Goal: Task Accomplishment & Management: Complete application form

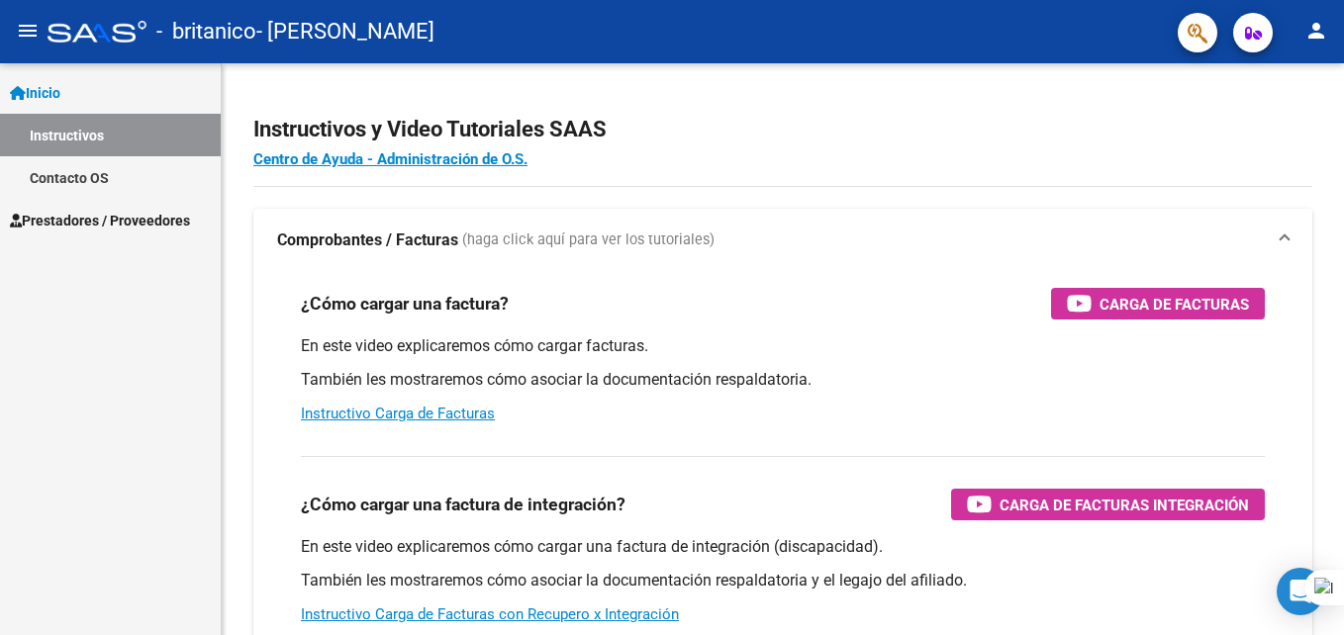
click at [141, 288] on div "Inicio Instructivos Contacto OS Prestadores / Proveedores Facturas - Listado/Ca…" at bounding box center [110, 349] width 221 height 572
click at [105, 219] on span "Prestadores / Proveedores" at bounding box center [100, 221] width 180 height 22
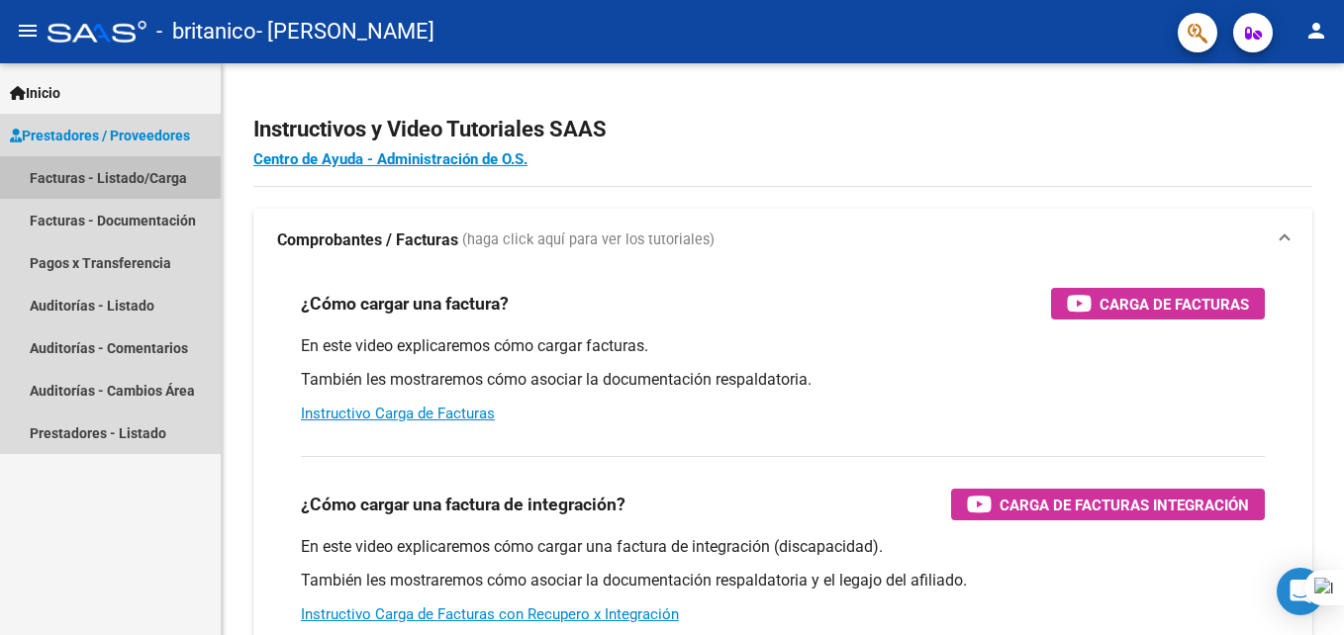
click at [89, 175] on link "Facturas - Listado/Carga" at bounding box center [110, 177] width 221 height 43
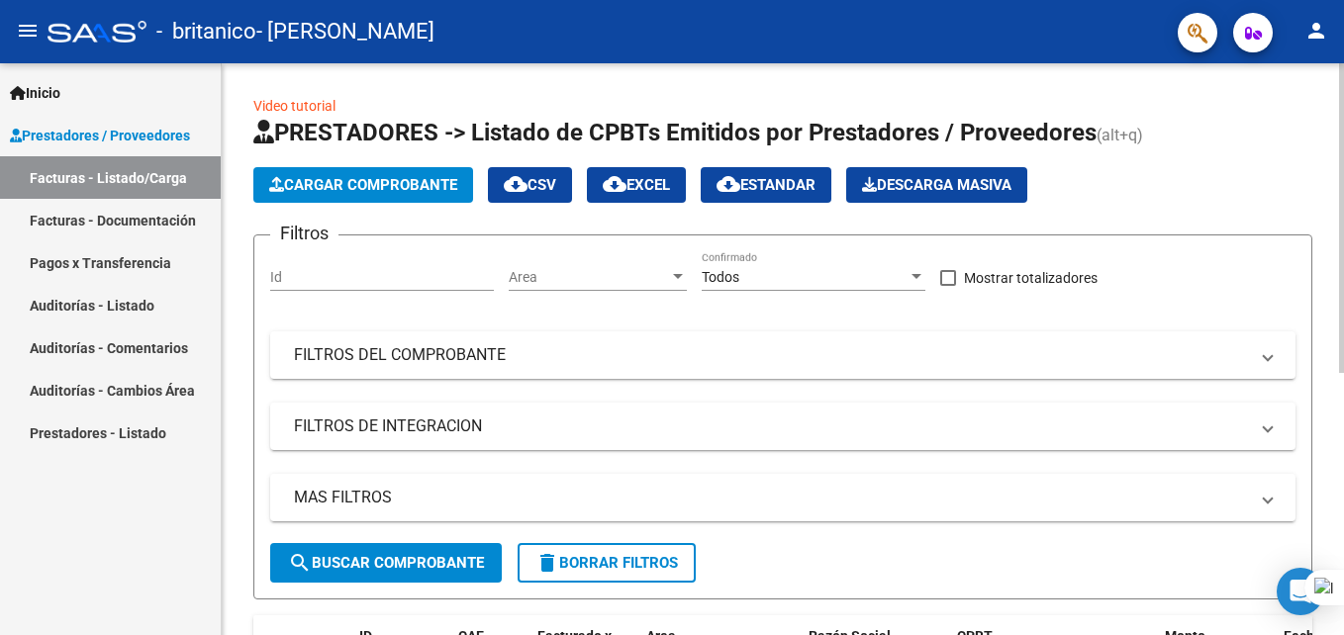
click at [337, 185] on span "Cargar Comprobante" at bounding box center [363, 185] width 188 height 18
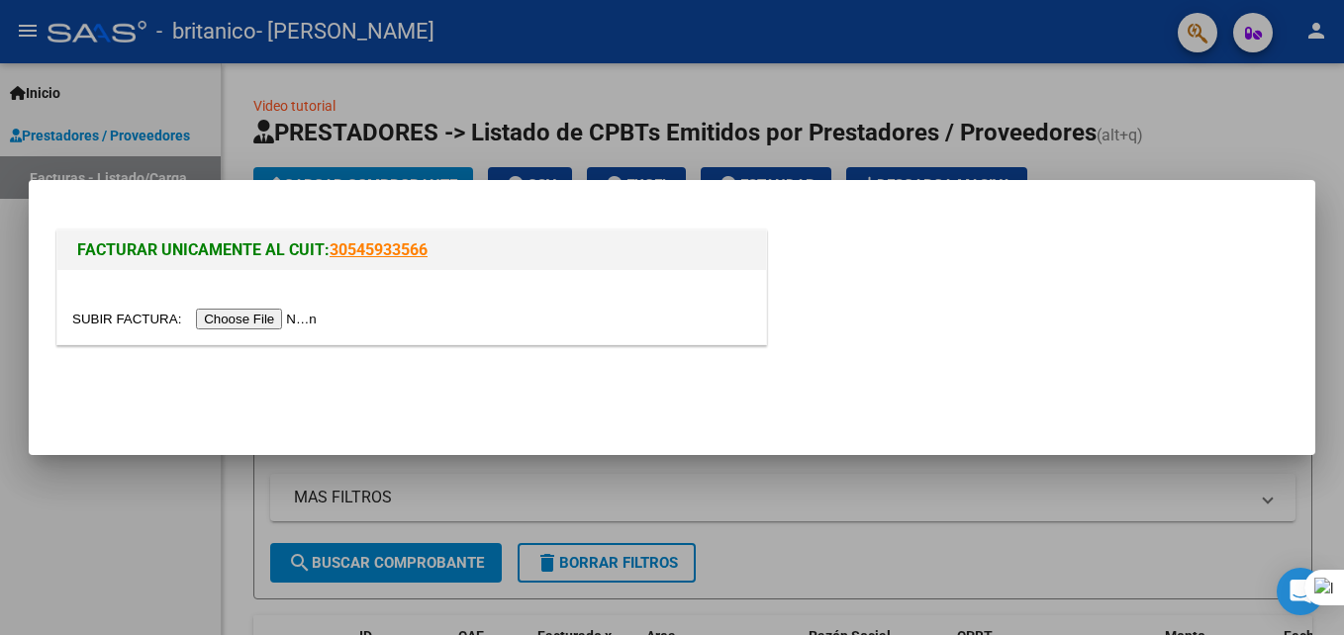
click at [215, 322] on input "file" at bounding box center [197, 319] width 250 height 21
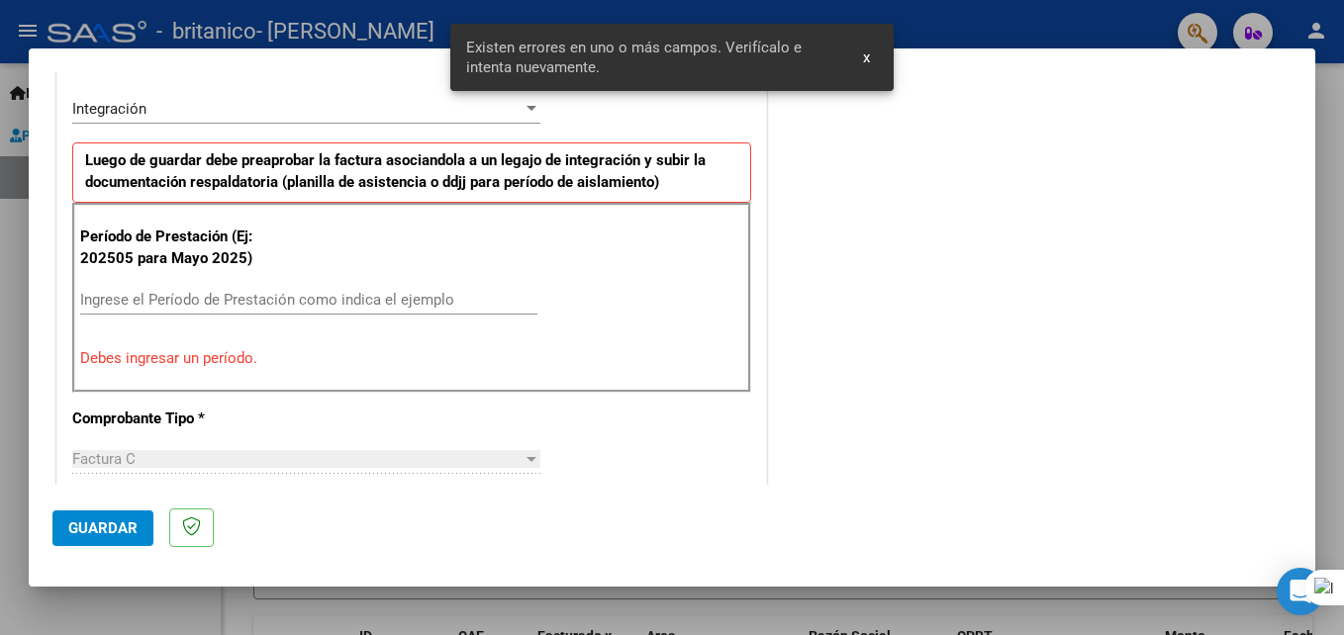
scroll to position [483, 0]
click at [120, 297] on input "Ingrese el Período de Prestación como indica el ejemplo" at bounding box center [308, 299] width 457 height 18
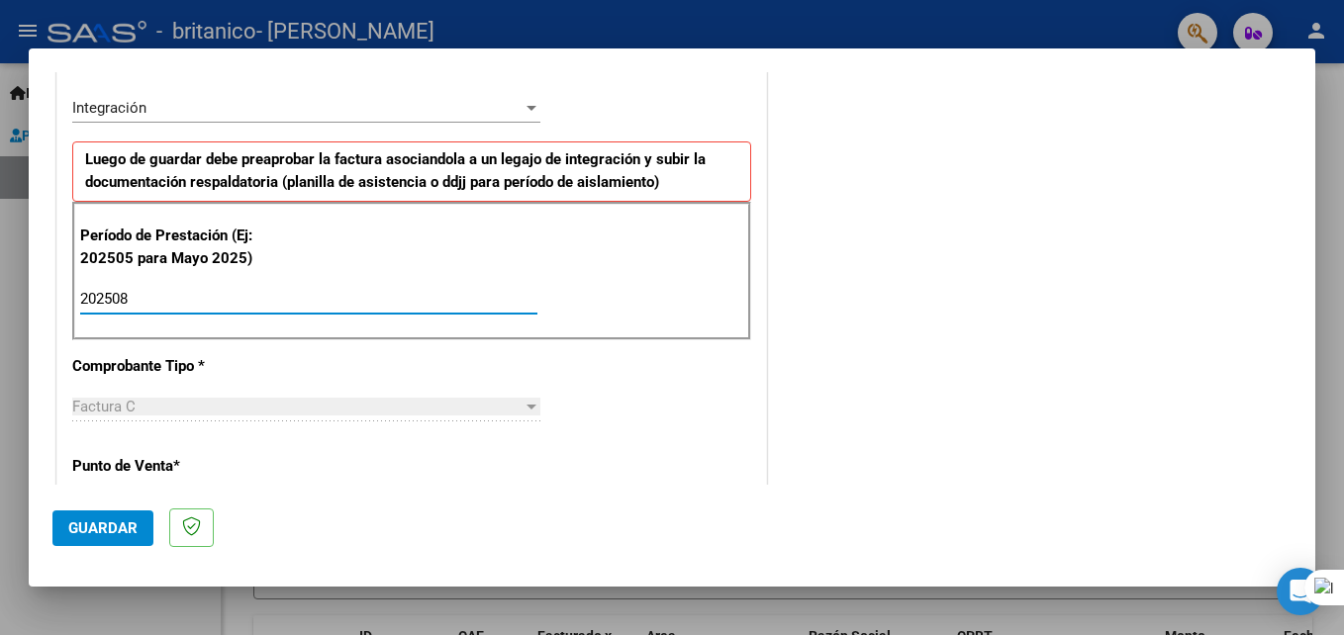
type input "202508"
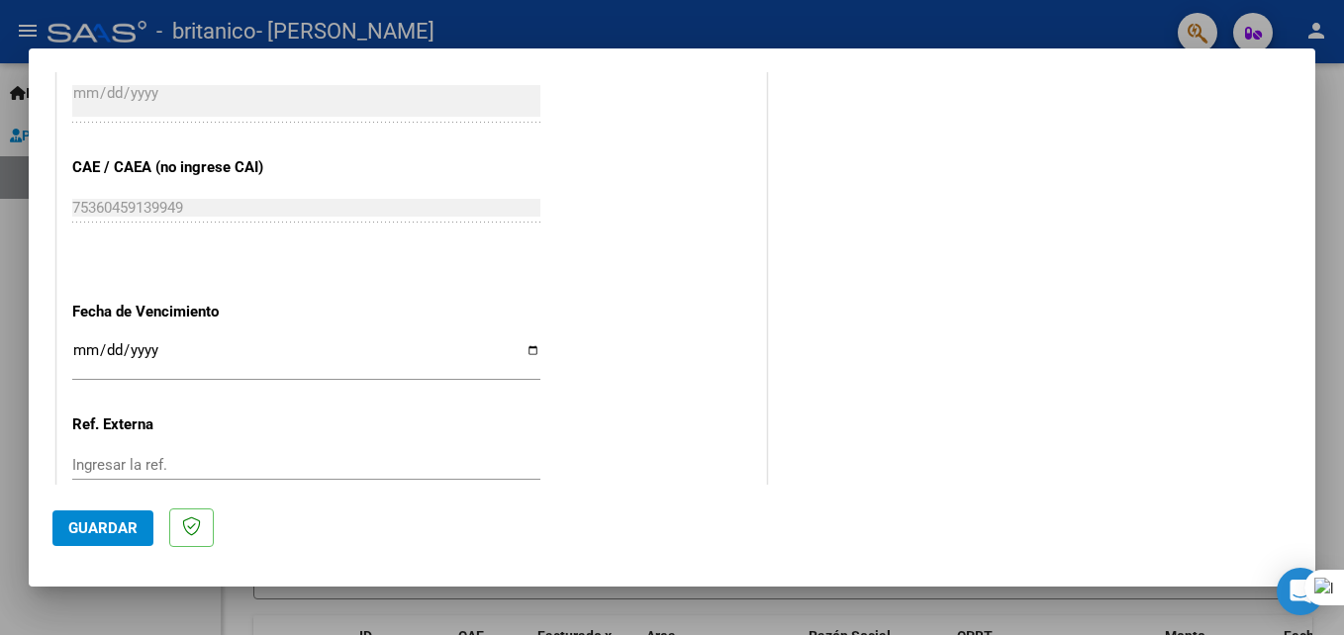
scroll to position [1235, 0]
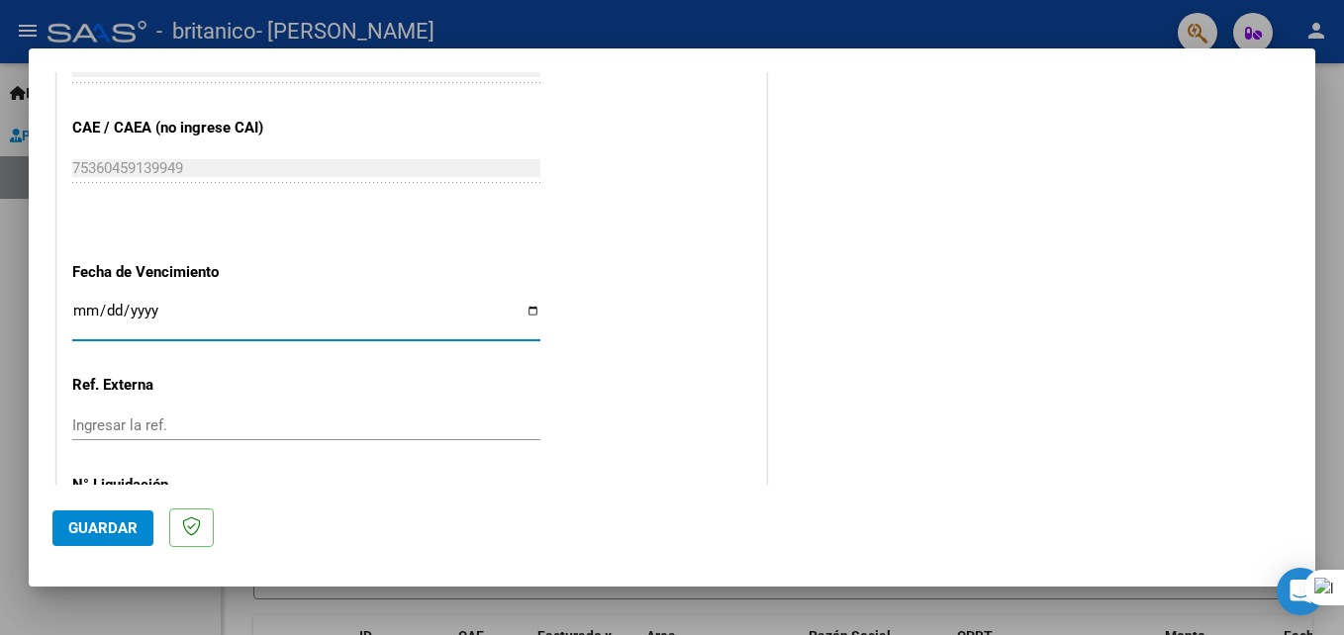
click at [522, 313] on input "Ingresar la fecha" at bounding box center [306, 319] width 468 height 32
type input "[DATE]"
click at [139, 533] on button "Guardar" at bounding box center [102, 529] width 101 height 36
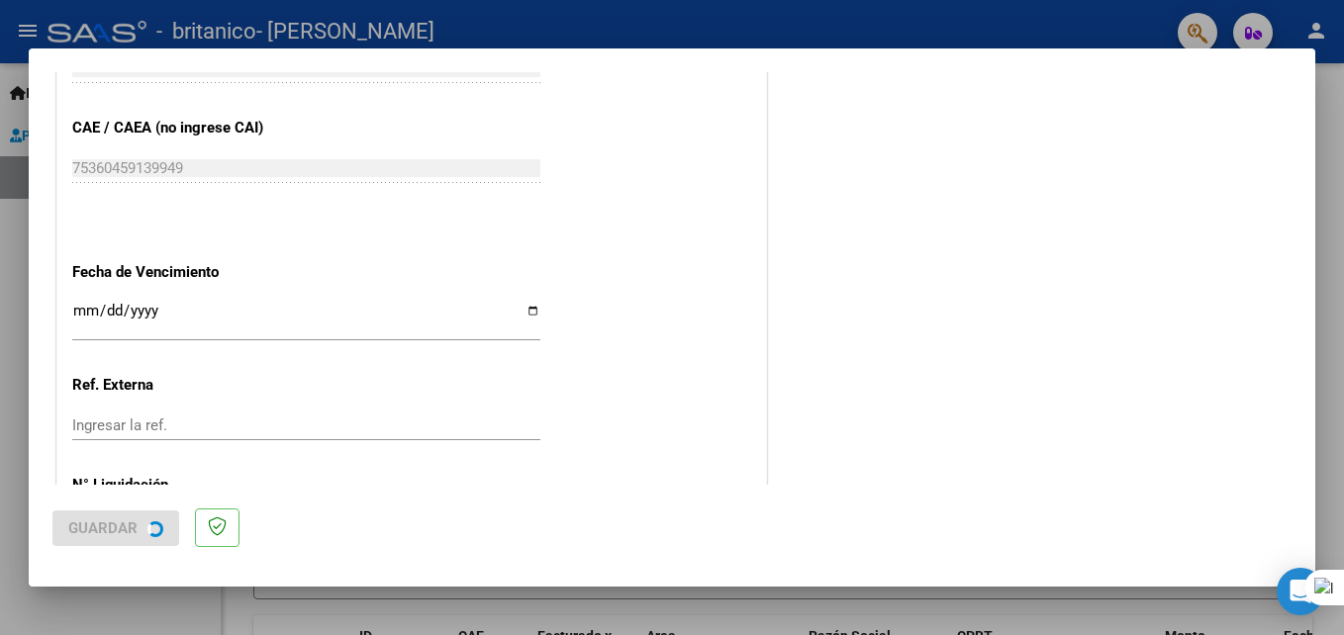
scroll to position [0, 0]
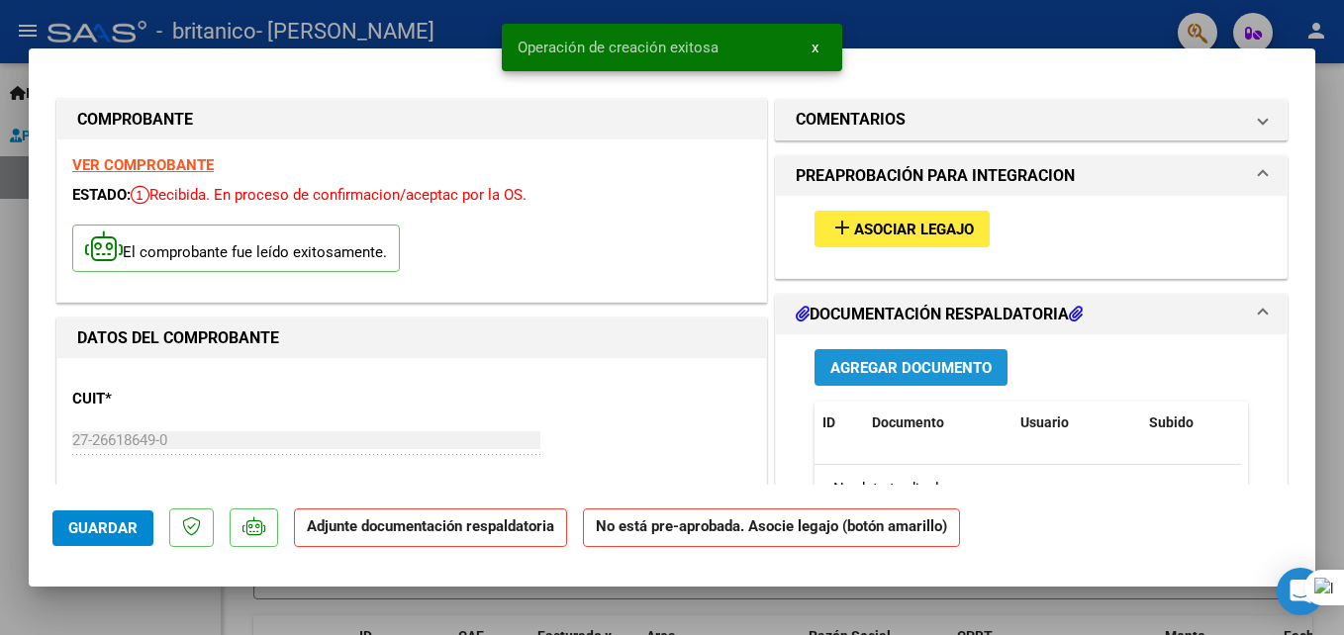
click at [861, 360] on span "Agregar Documento" at bounding box center [910, 368] width 161 height 18
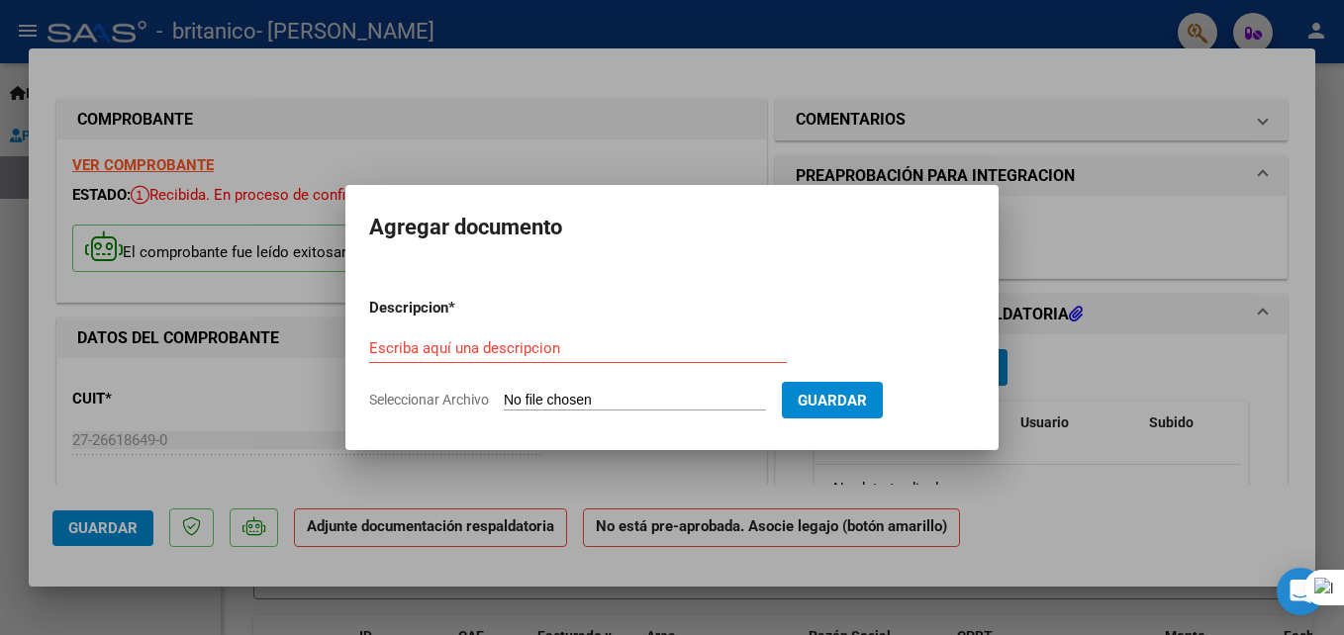
click at [405, 400] on span "Seleccionar Archivo" at bounding box center [429, 400] width 120 height 16
click at [504, 400] on input "Seleccionar Archivo" at bounding box center [635, 401] width 262 height 19
type input "C:\fakepath\Manuale Luca asistencia [DATE].pdf"
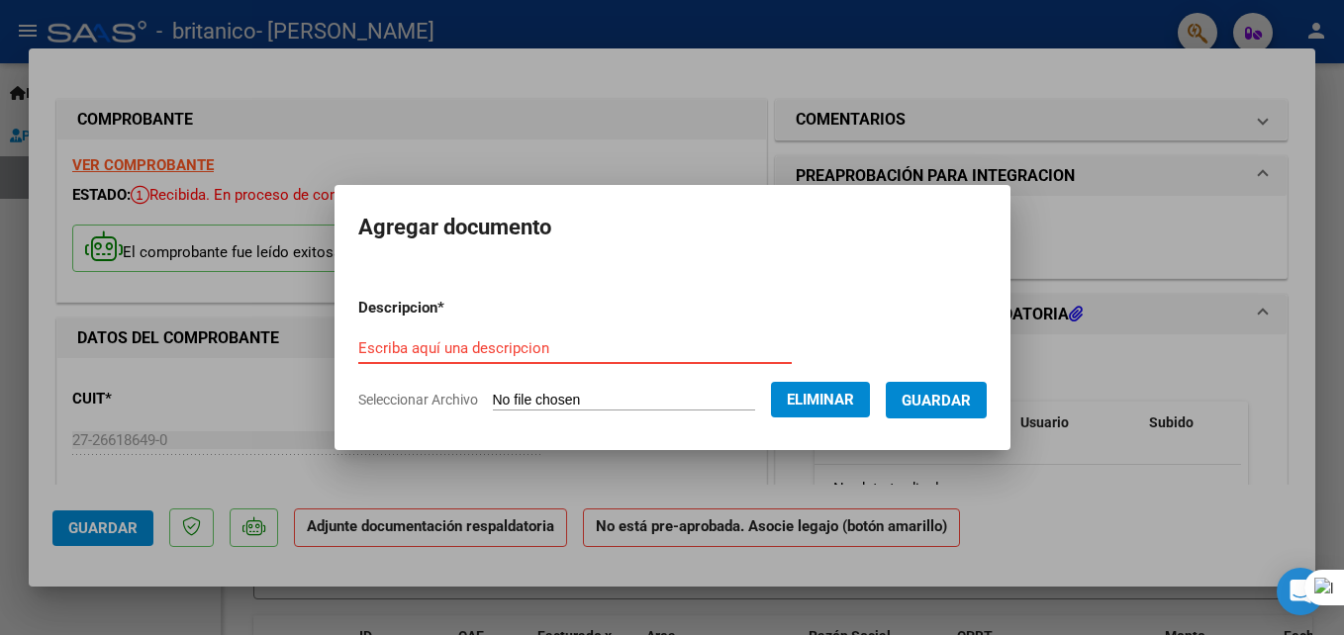
click at [451, 343] on input "Escriba aquí una descripcion" at bounding box center [575, 349] width 434 height 18
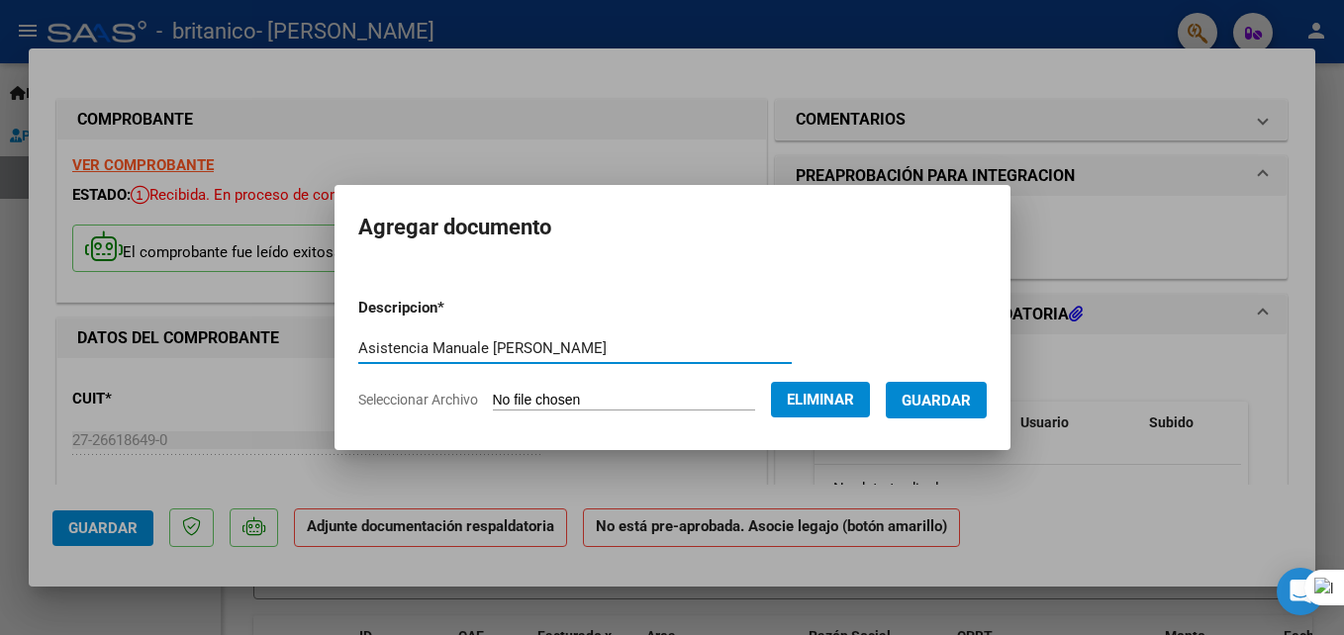
click at [396, 347] on input "Asistencia Manuale [PERSON_NAME]" at bounding box center [575, 349] width 434 height 18
type input "Asistencia agosto Manuale [PERSON_NAME]"
click at [965, 404] on span "Guardar" at bounding box center [936, 401] width 69 height 18
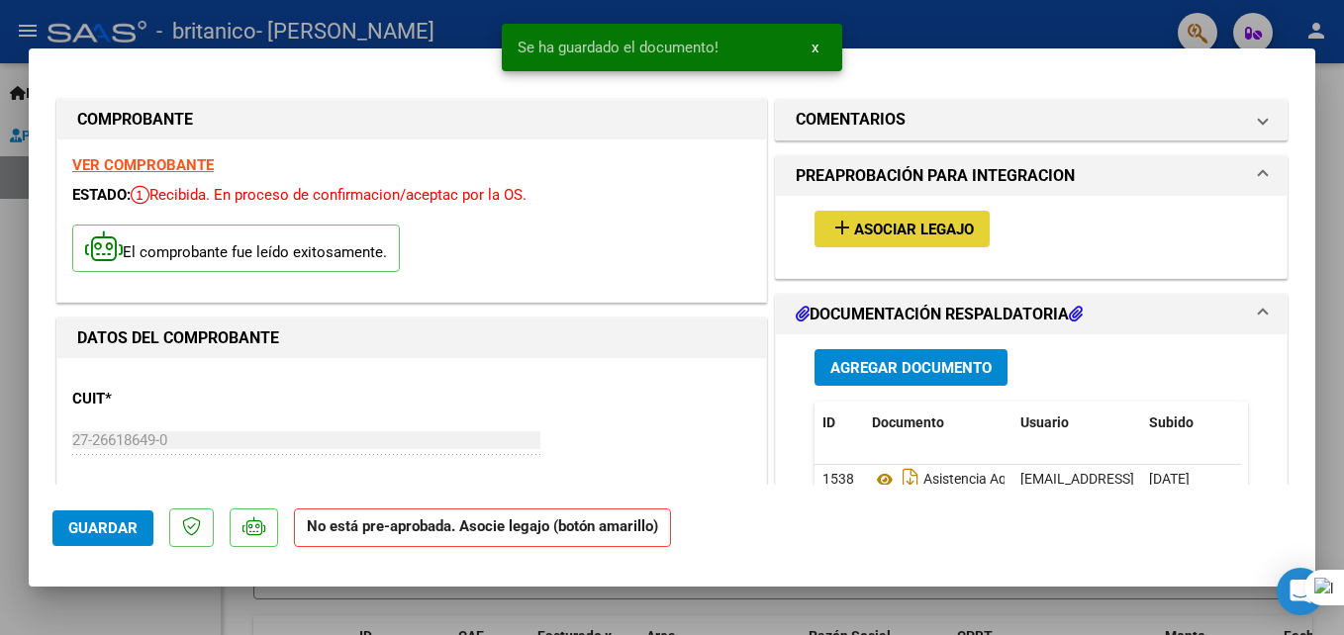
click at [886, 225] on span "Asociar Legajo" at bounding box center [914, 230] width 120 height 18
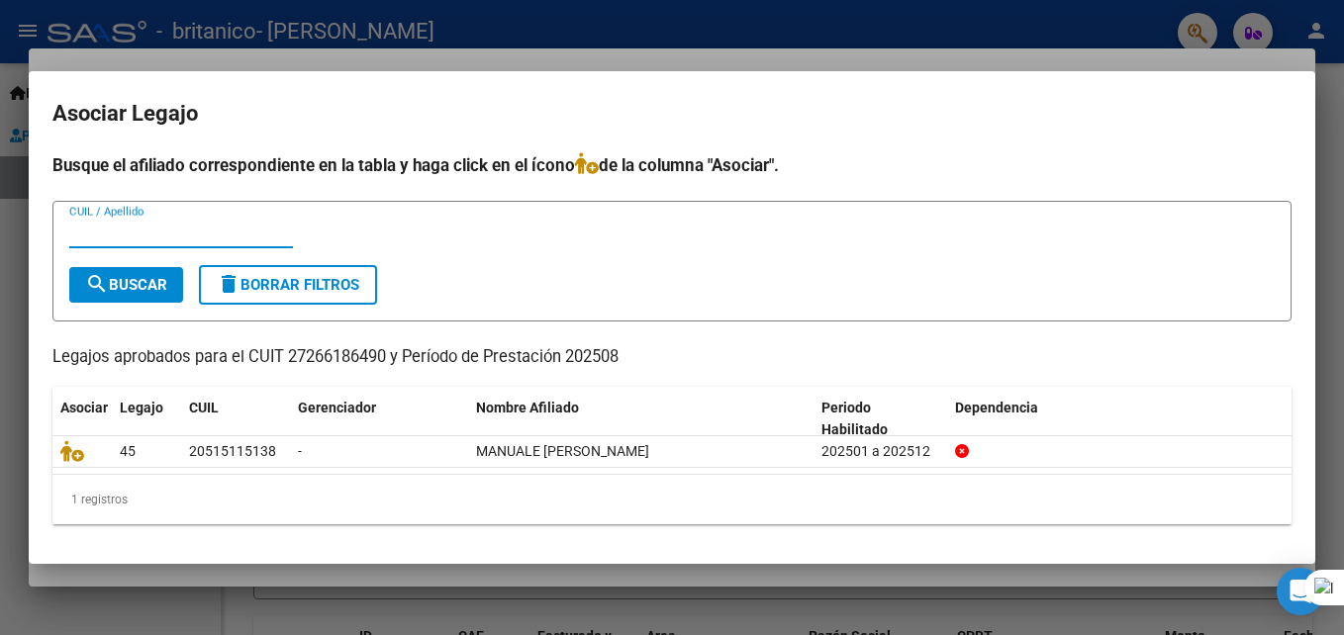
click at [916, 609] on div at bounding box center [672, 317] width 1344 height 635
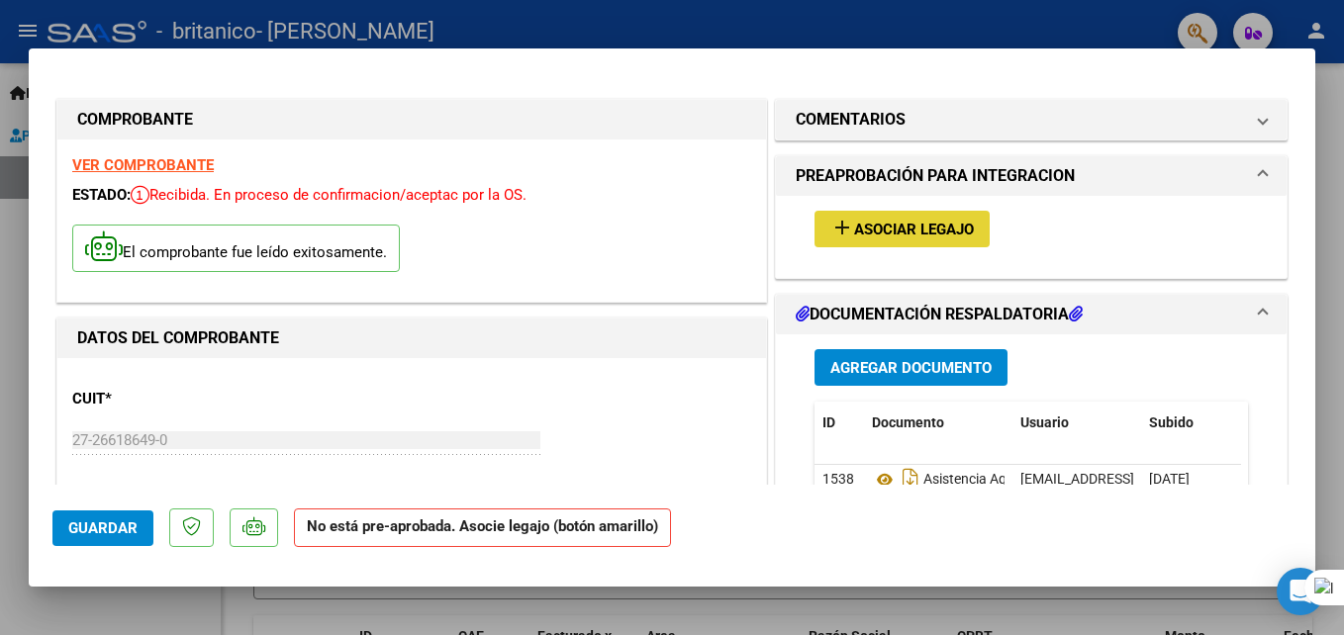
click at [862, 222] on span "Asociar Legajo" at bounding box center [914, 230] width 120 height 18
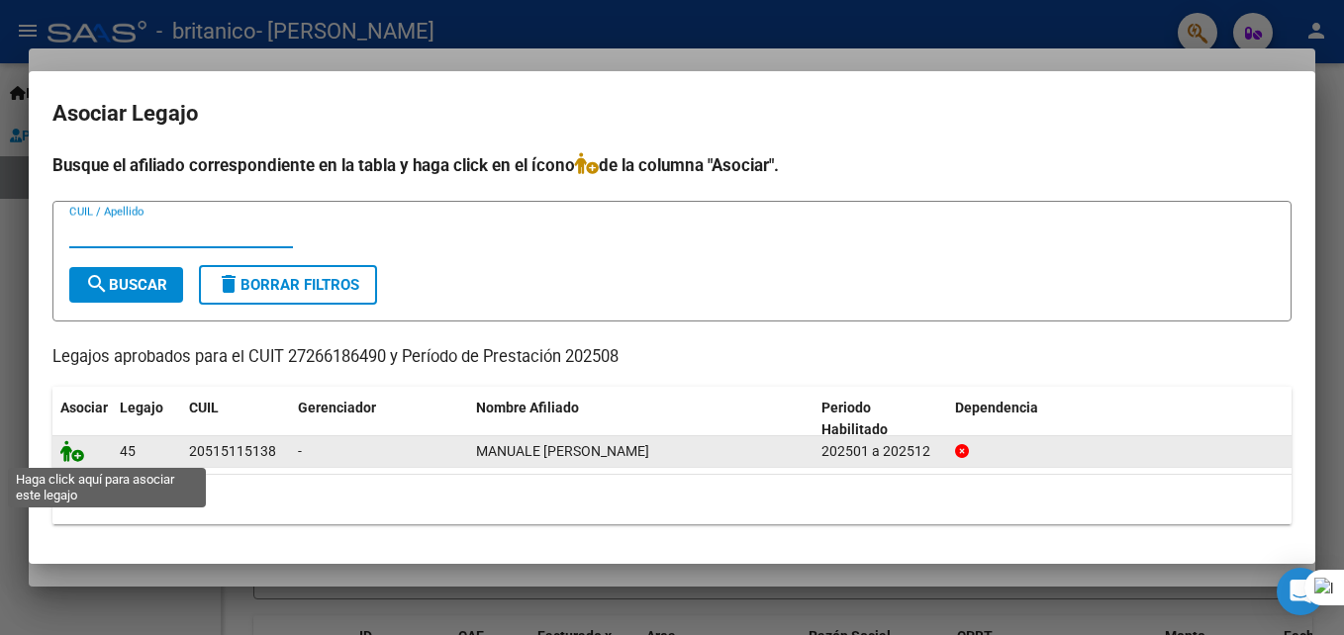
click at [73, 449] on icon at bounding box center [72, 451] width 24 height 22
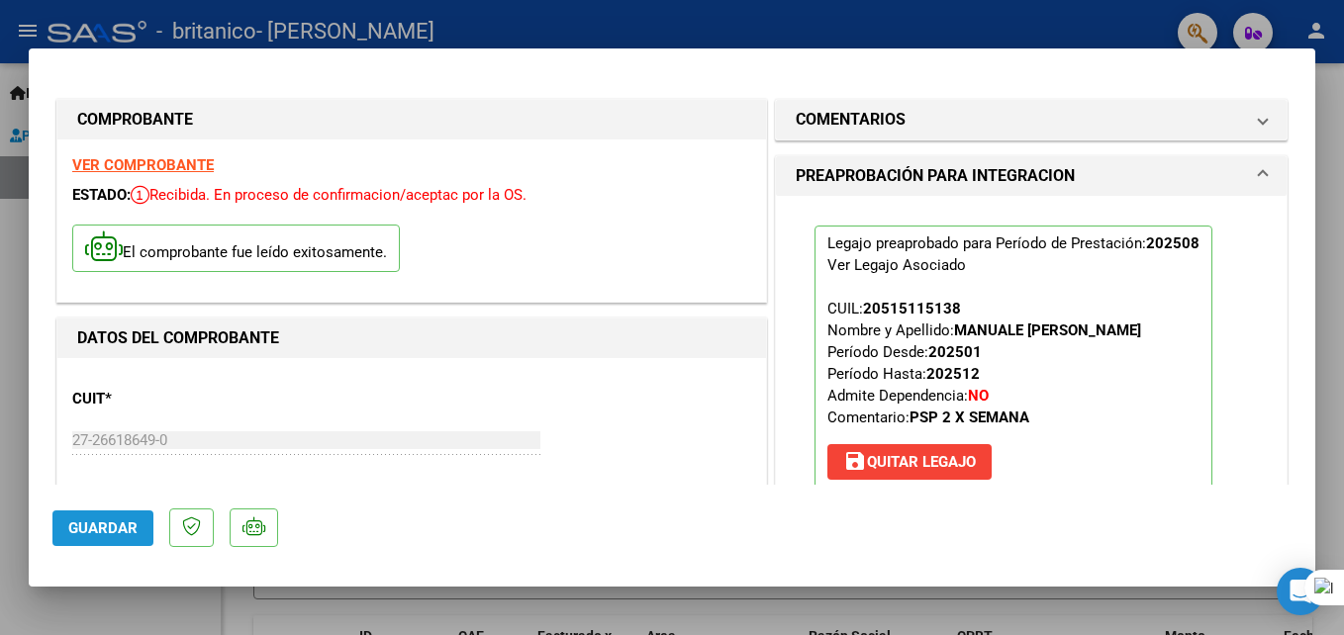
click at [132, 525] on span "Guardar" at bounding box center [102, 529] width 69 height 18
click at [1090, 23] on div at bounding box center [672, 317] width 1344 height 635
type input "$ 0,00"
